Goal: Information Seeking & Learning: Learn about a topic

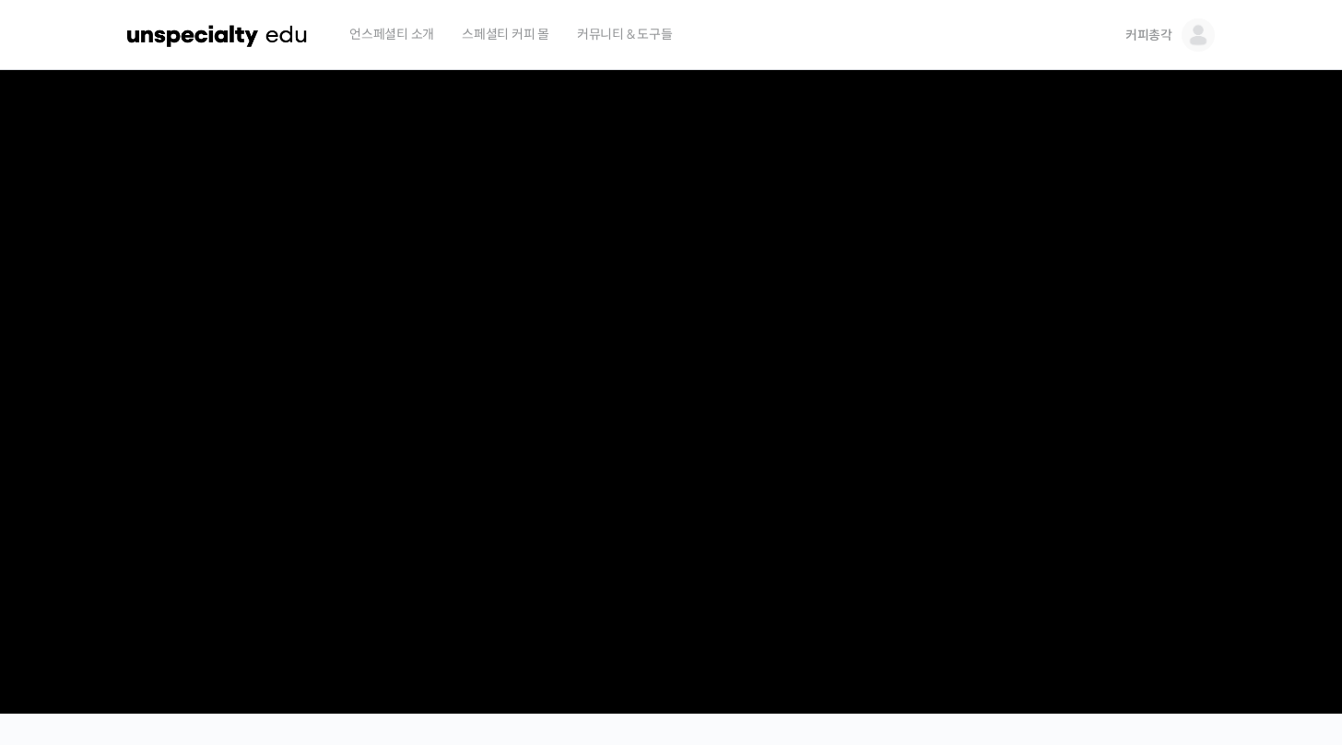
click at [226, 38] on img at bounding box center [217, 34] width 181 height 55
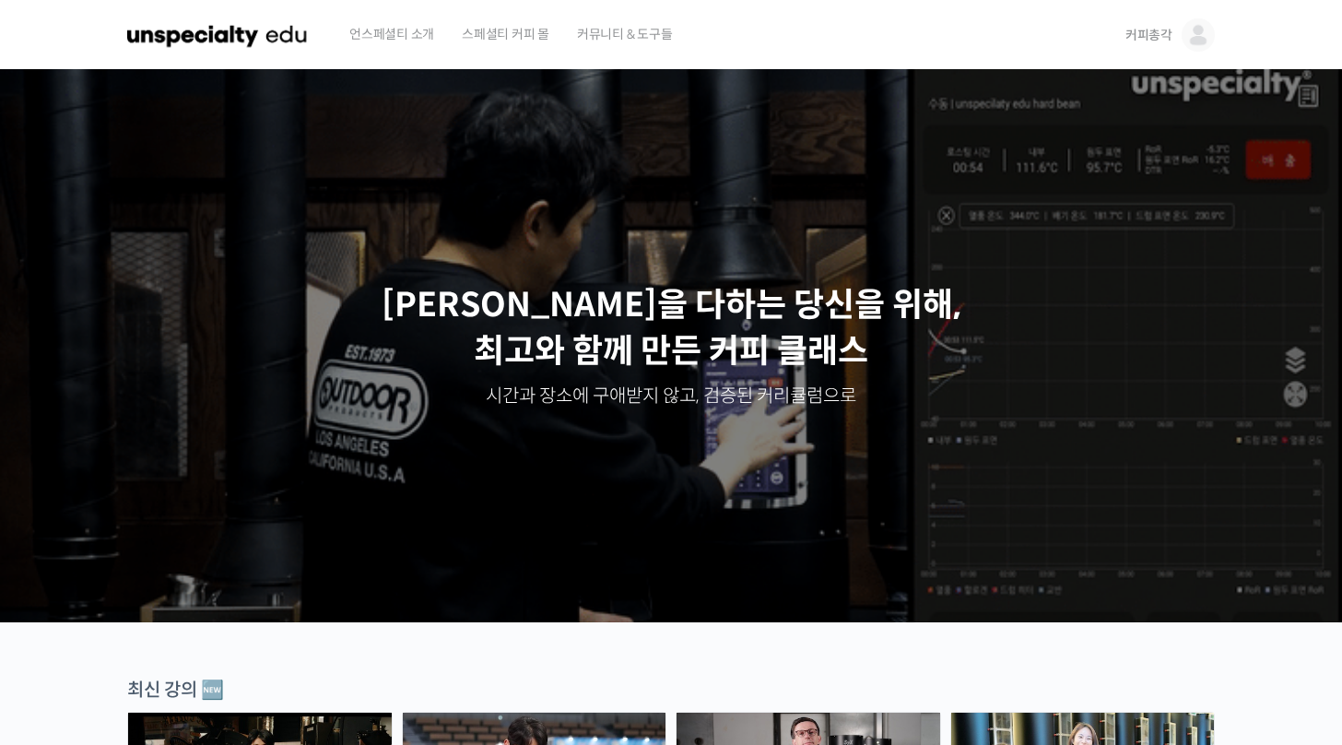
scroll to position [485, 0]
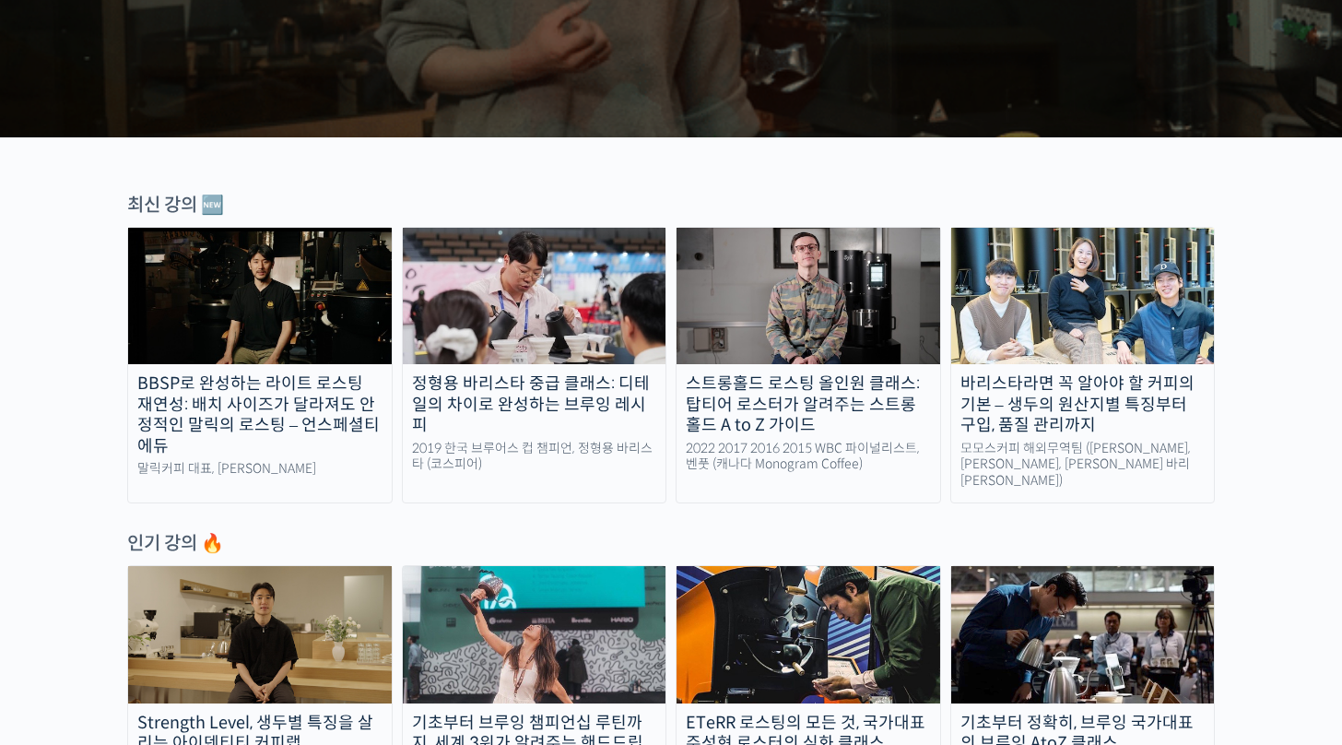
click at [250, 312] on img at bounding box center [260, 296] width 264 height 136
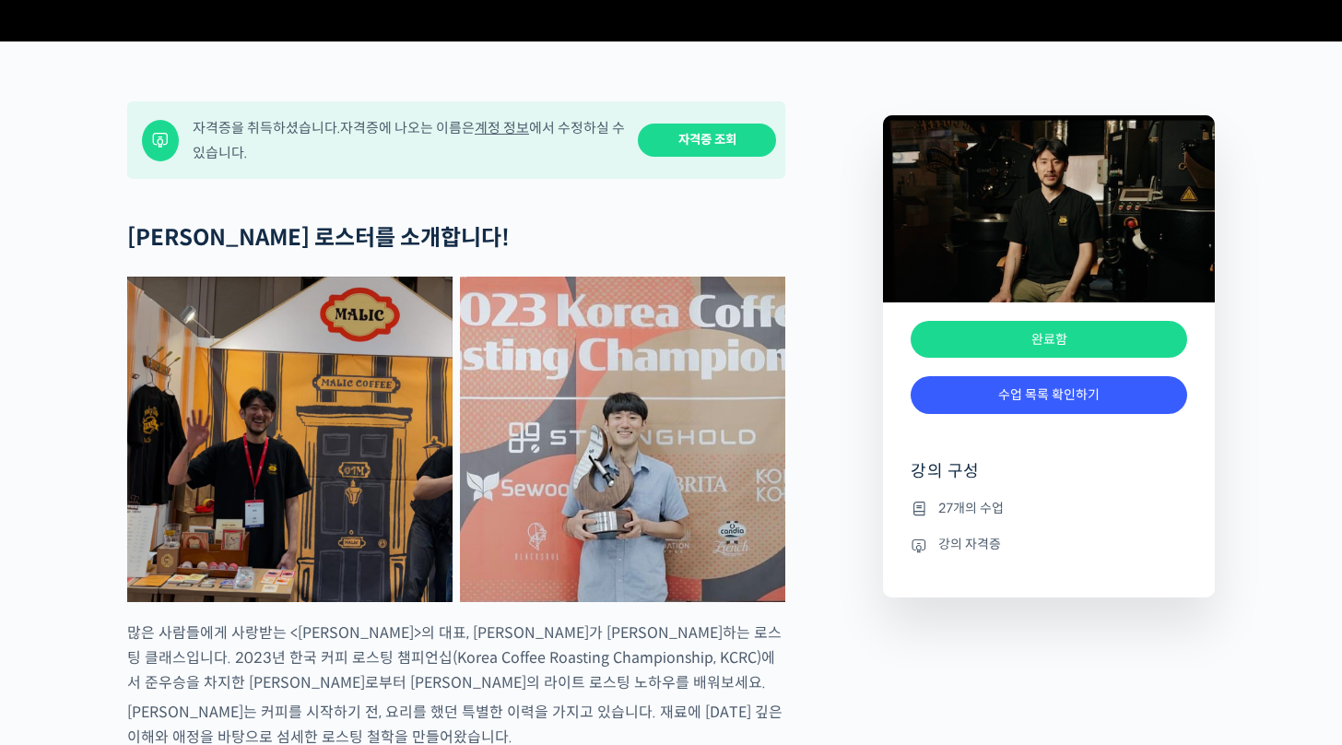
scroll to position [760, 0]
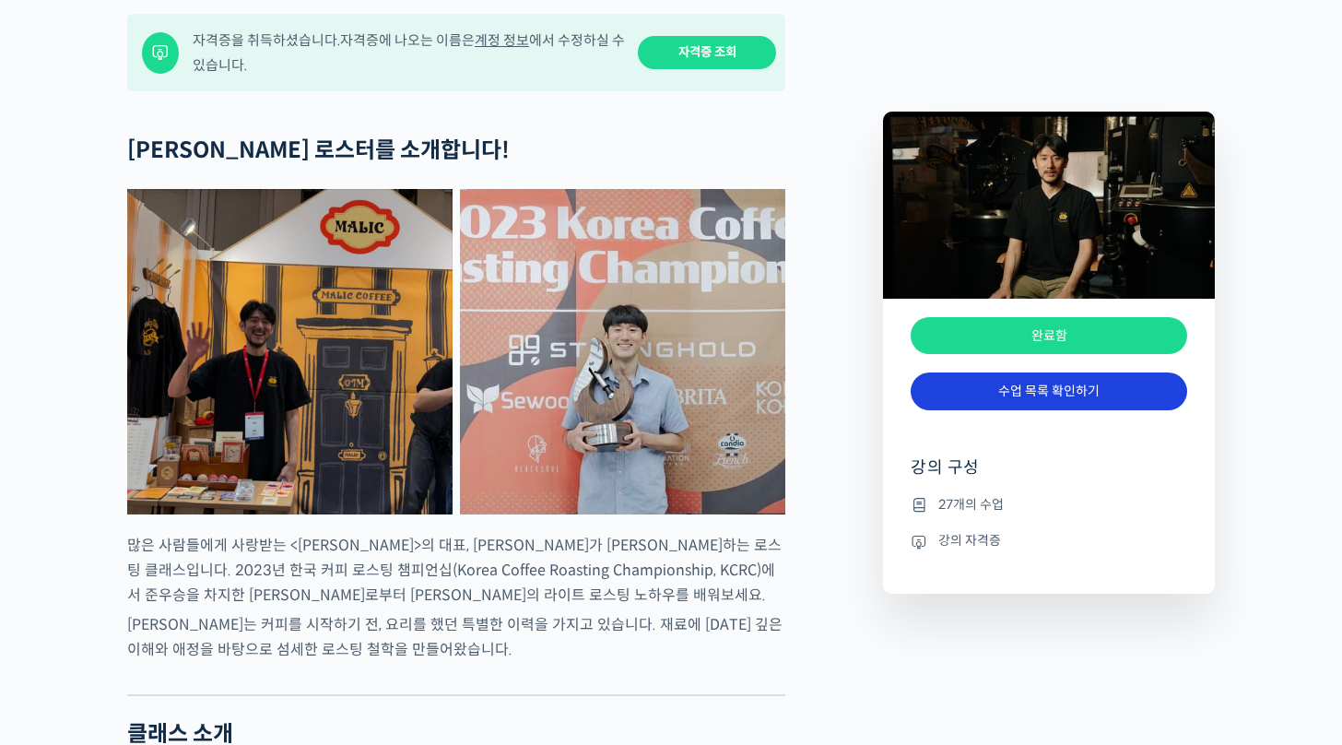
click at [1099, 407] on link "수업 목록 확인하기" at bounding box center [1049, 391] width 277 height 38
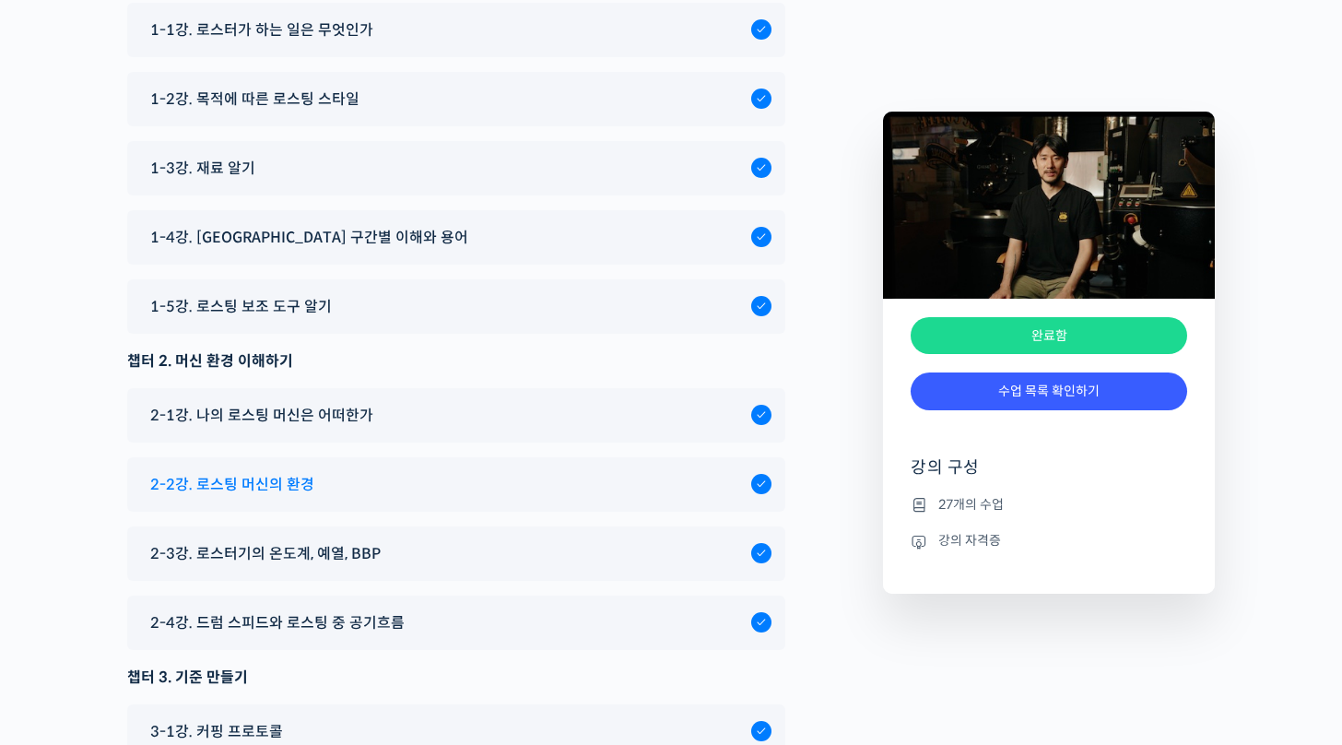
scroll to position [7320, 0]
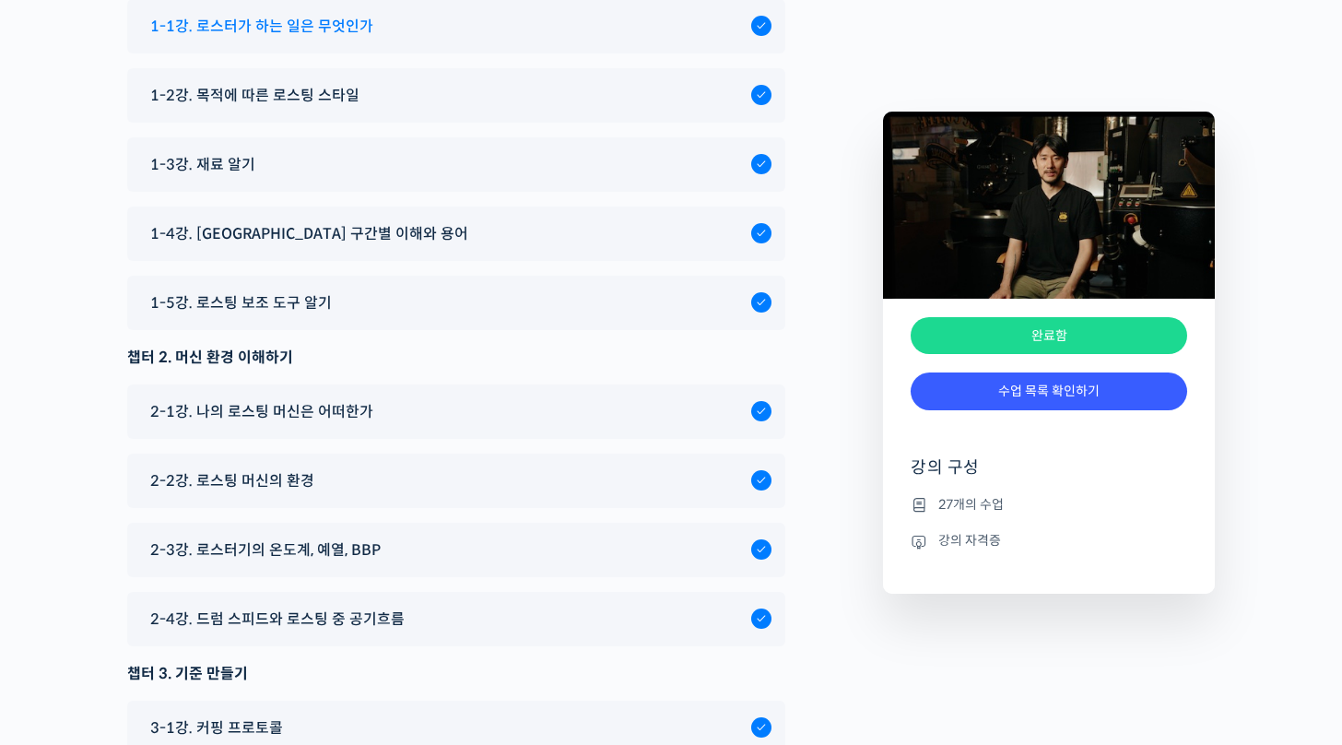
click at [420, 39] on div "1-1강. 로스터가 하는 일은 무엇인가" at bounding box center [446, 26] width 610 height 25
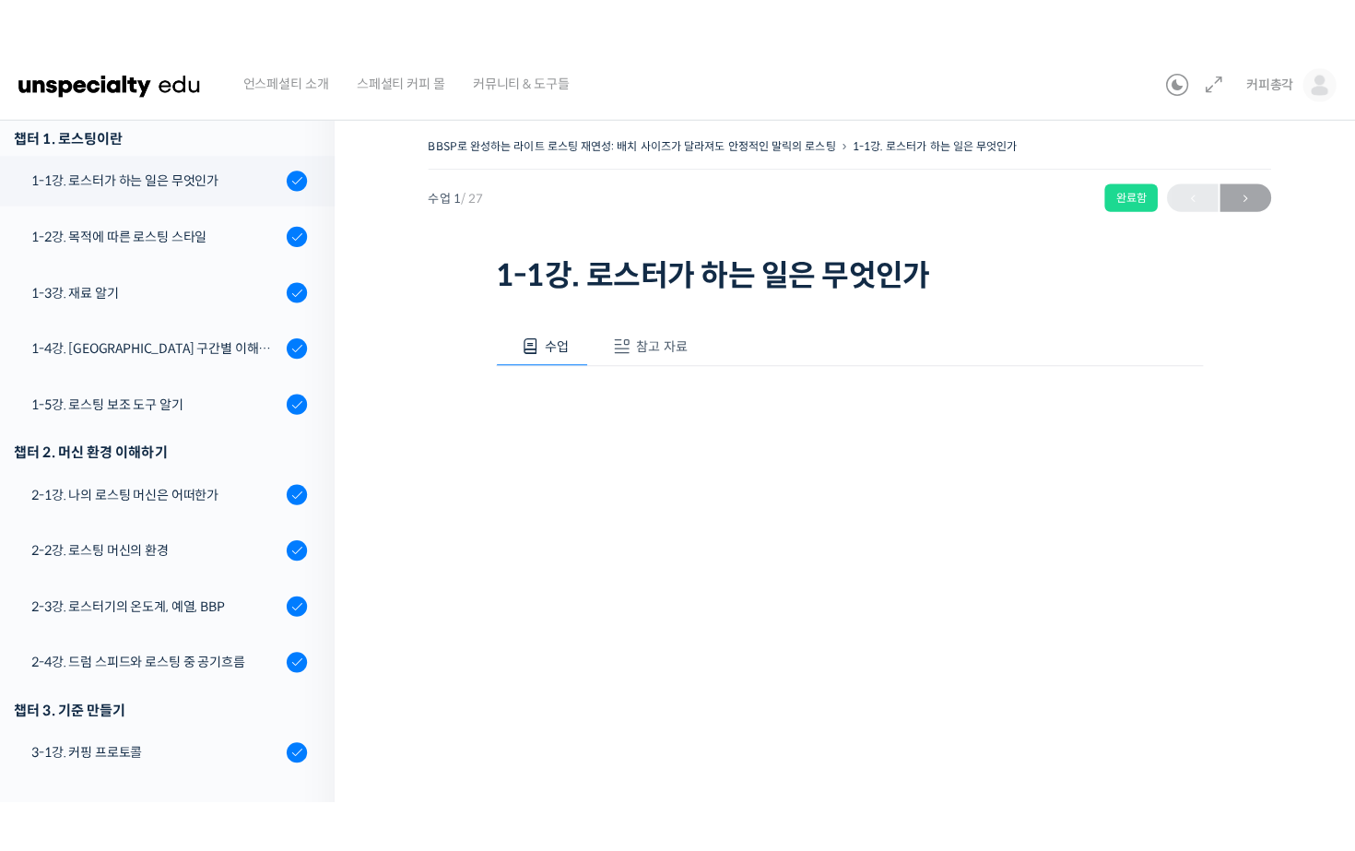
scroll to position [36, 0]
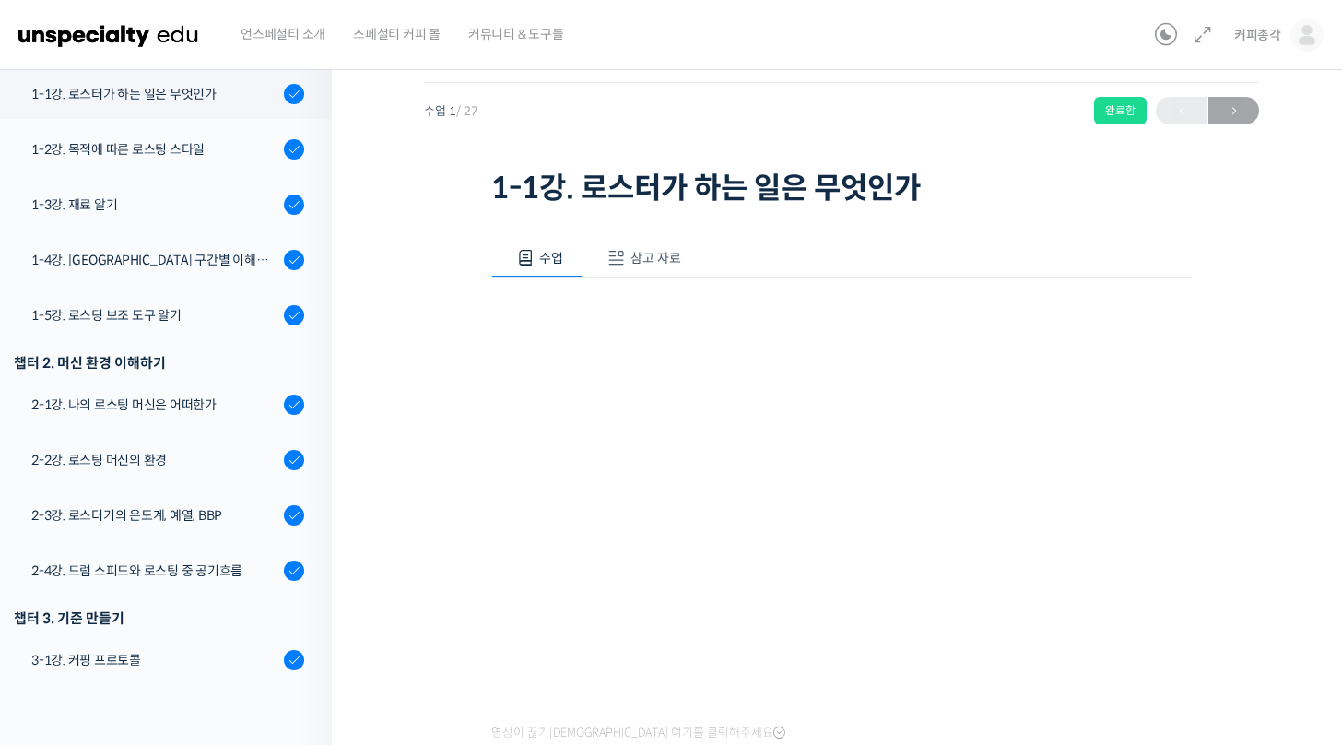
click at [1233, 279] on div "BBSP로 완성하는 라이트 로스팅 재연성: 배치 사이즈가 달라져도 안정적인 말릭의 로스팅 1-1강. 로스터가 하는 일은 무엇인가 완료함 수업 …" at bounding box center [841, 568] width 835 height 1042
